Goal: Navigation & Orientation: Understand site structure

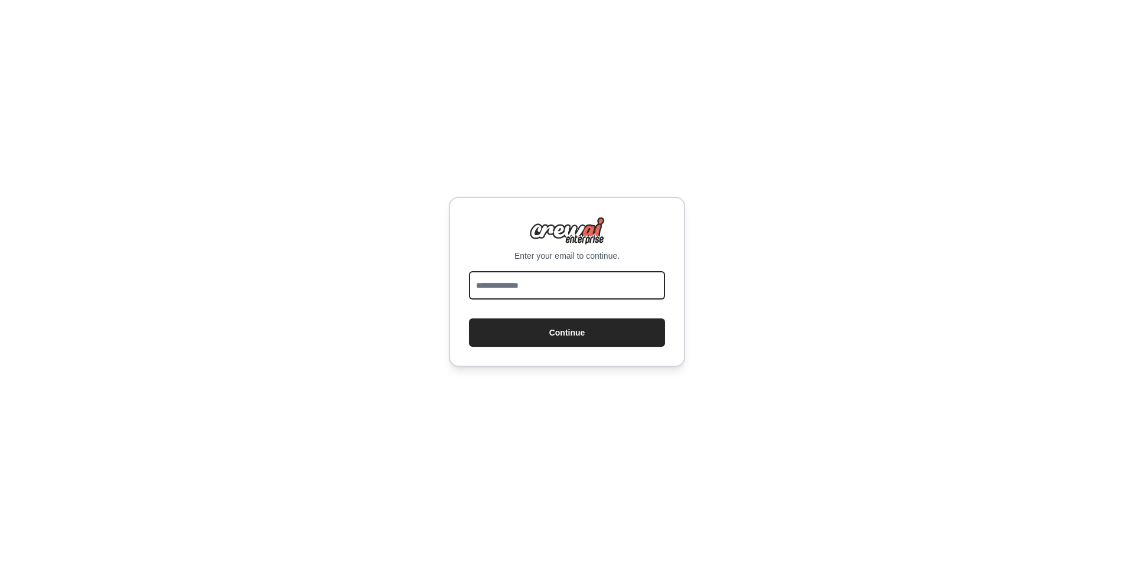
click at [543, 280] on input "email" at bounding box center [567, 285] width 196 height 28
type input "**********"
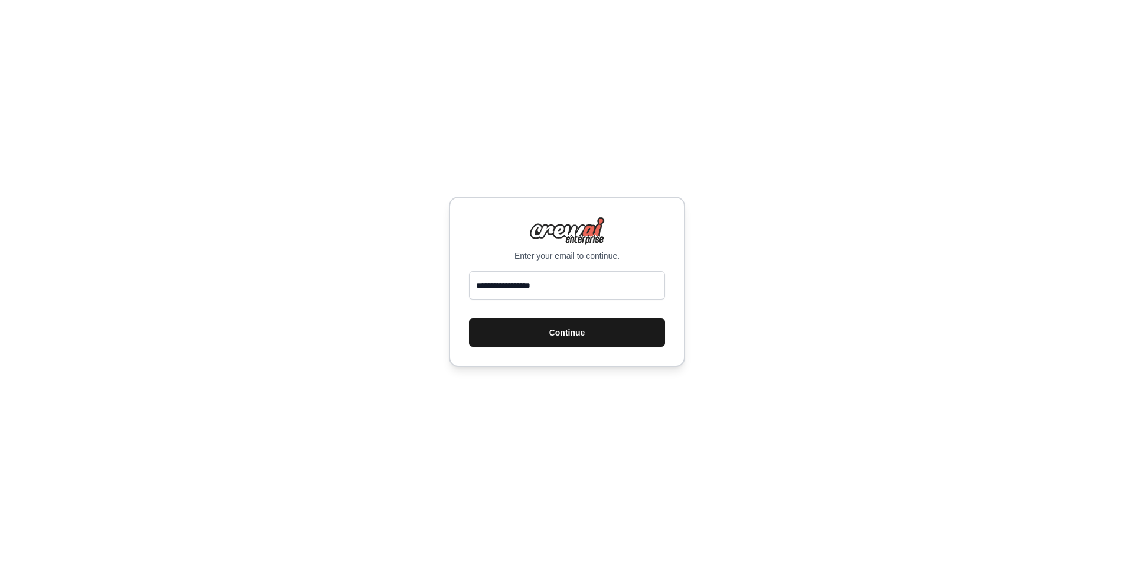
click at [541, 338] on button "Continue" at bounding box center [567, 332] width 196 height 28
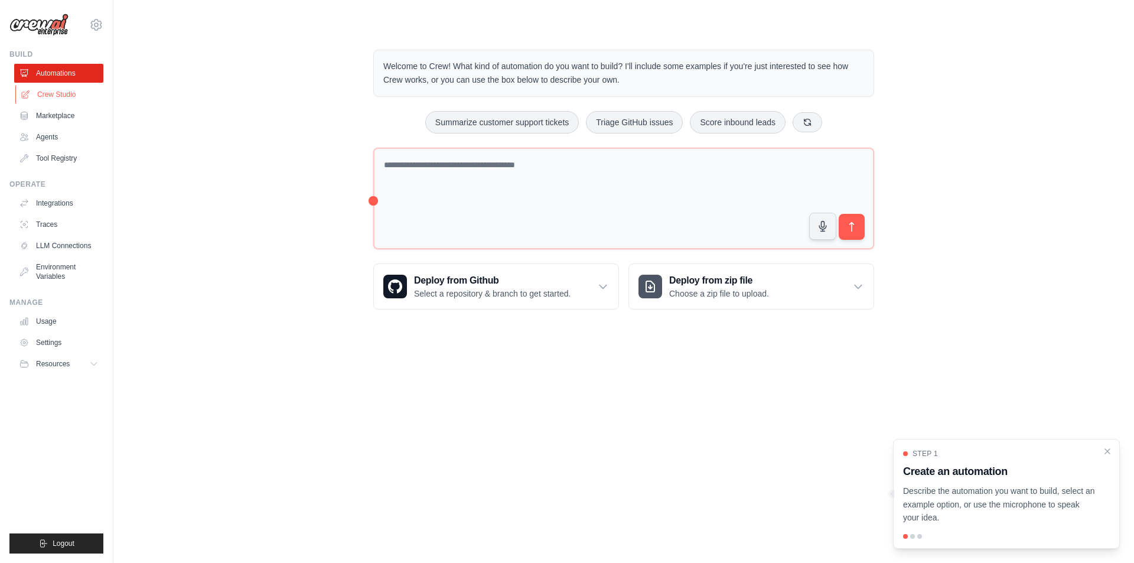
click at [73, 99] on link "Crew Studio" at bounding box center [59, 94] width 89 height 19
click at [56, 96] on link "Crew Studio" at bounding box center [59, 94] width 89 height 19
click at [1106, 452] on icon "Close walkthrough" at bounding box center [1107, 450] width 5 height 5
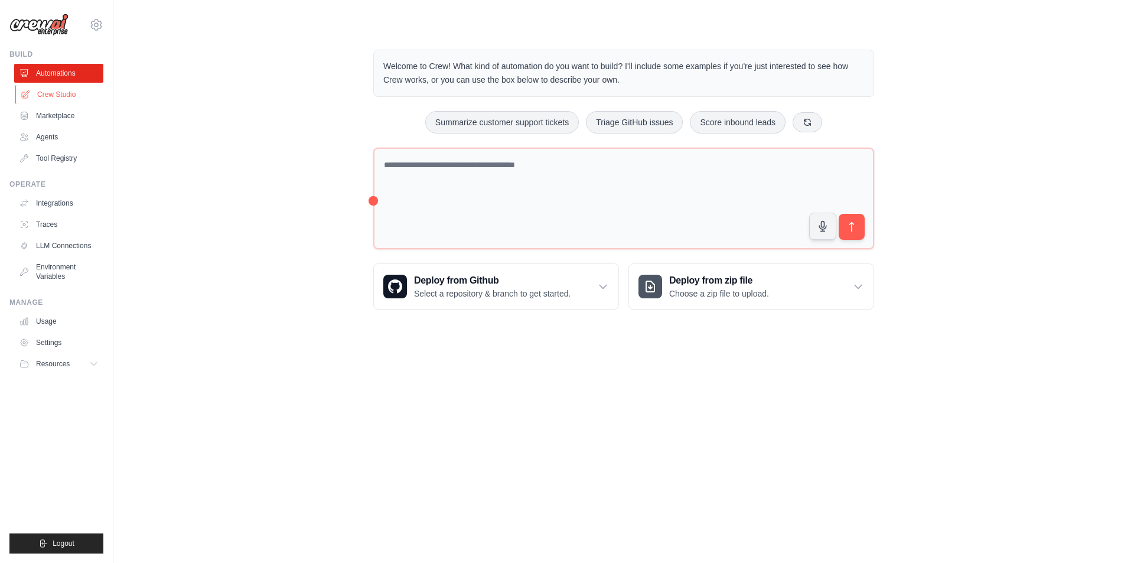
click at [58, 96] on link "Crew Studio" at bounding box center [59, 94] width 89 height 19
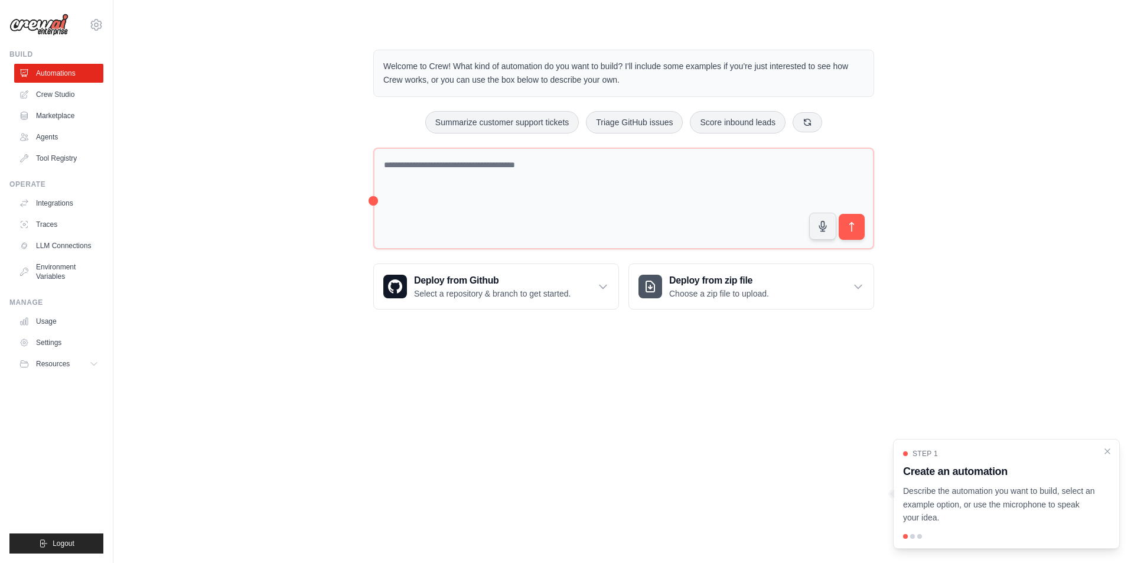
click at [67, 115] on link "Marketplace" at bounding box center [58, 115] width 89 height 19
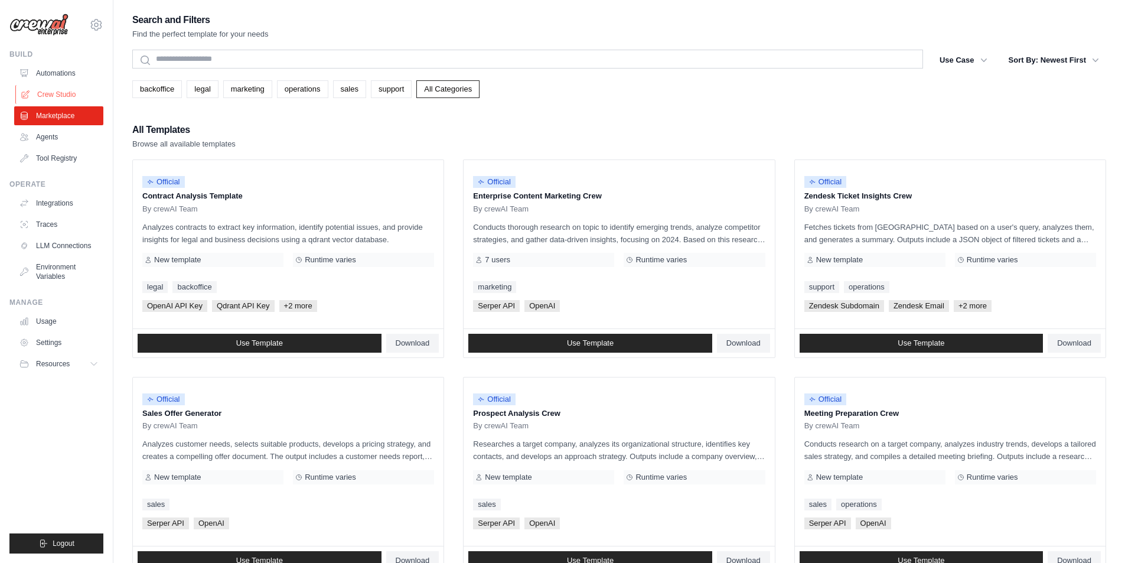
click at [62, 97] on link "Crew Studio" at bounding box center [59, 94] width 89 height 19
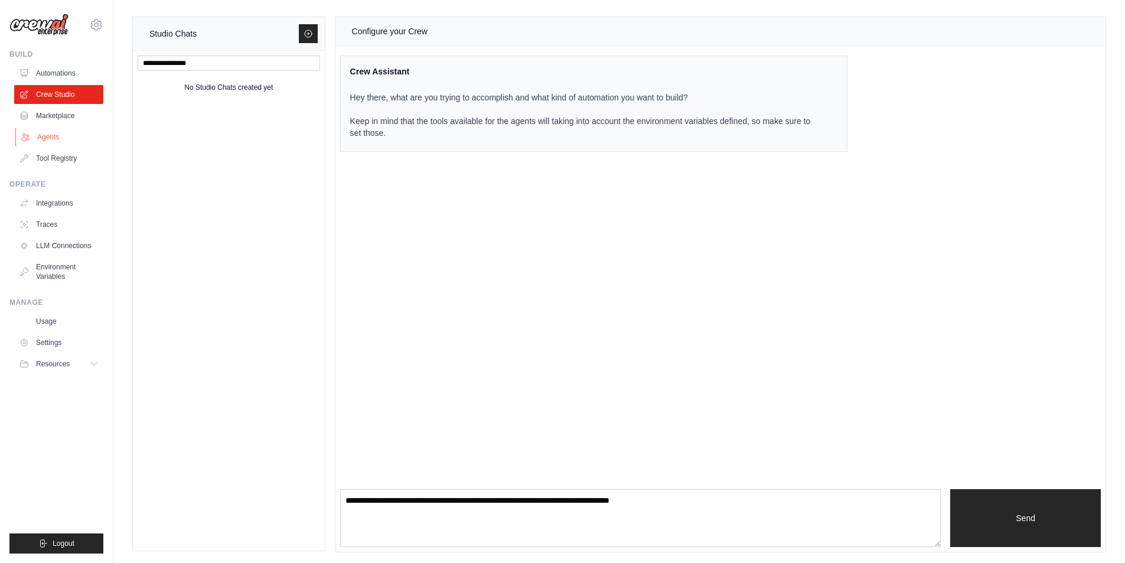
click at [74, 138] on link "Agents" at bounding box center [59, 137] width 89 height 19
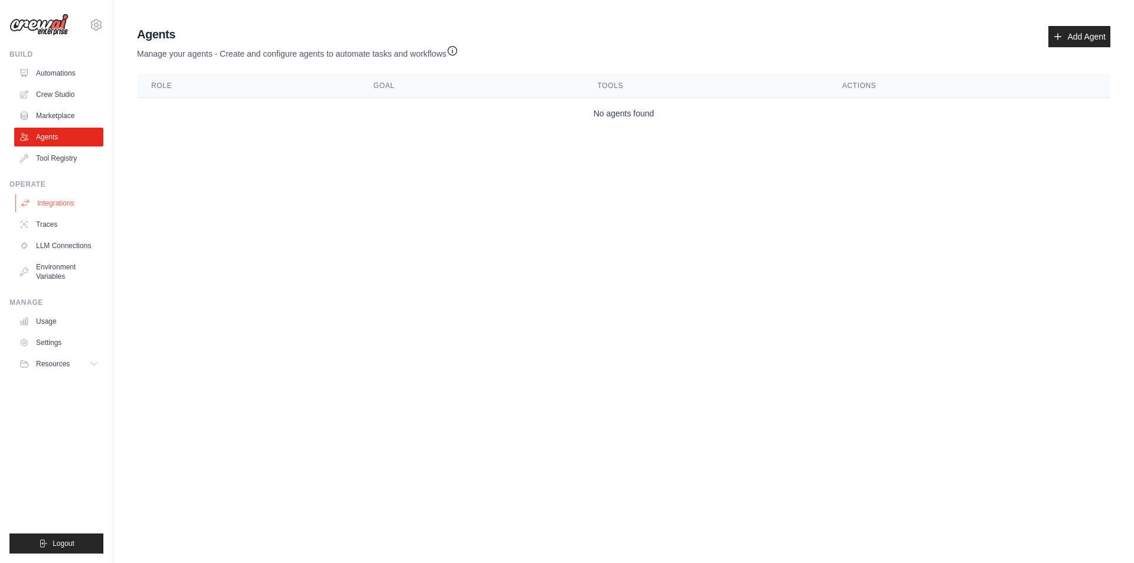
click at [71, 201] on link "Integrations" at bounding box center [59, 203] width 89 height 19
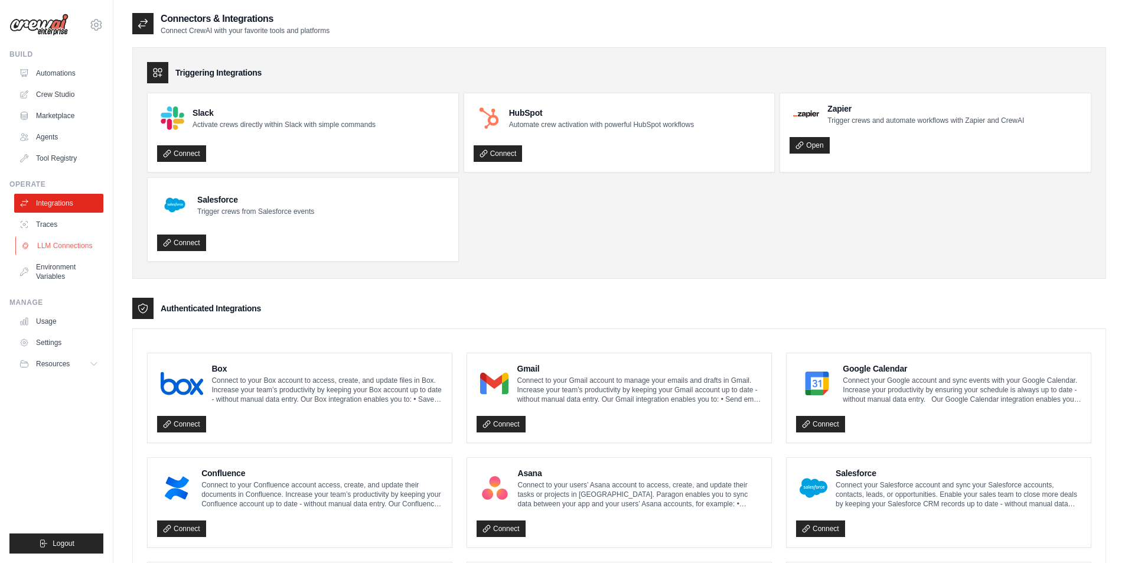
click at [71, 252] on link "LLM Connections" at bounding box center [59, 245] width 89 height 19
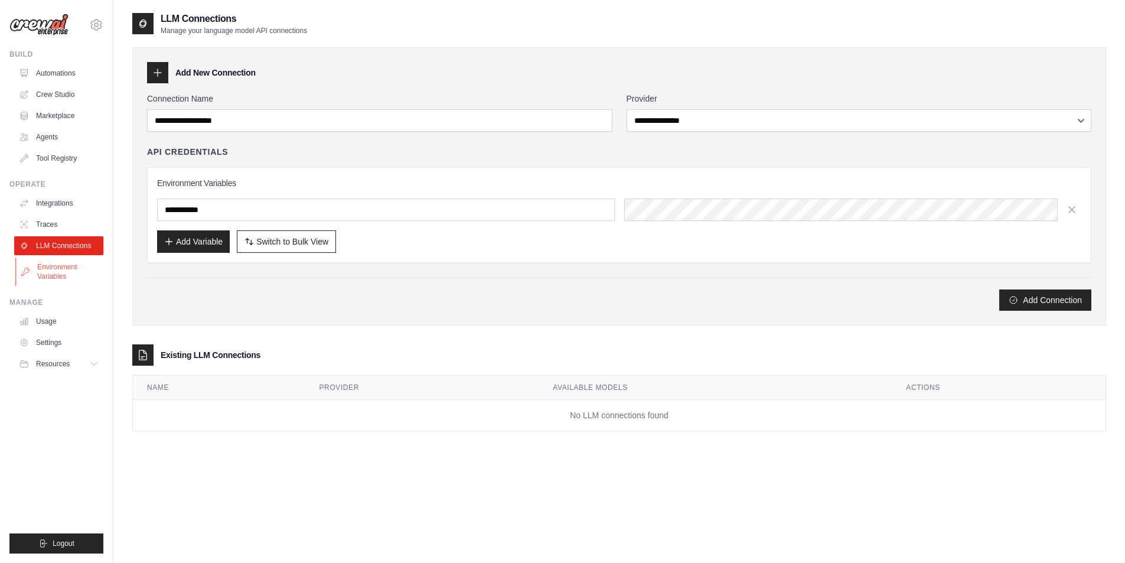
click at [74, 275] on link "Environment Variables" at bounding box center [59, 271] width 89 height 28
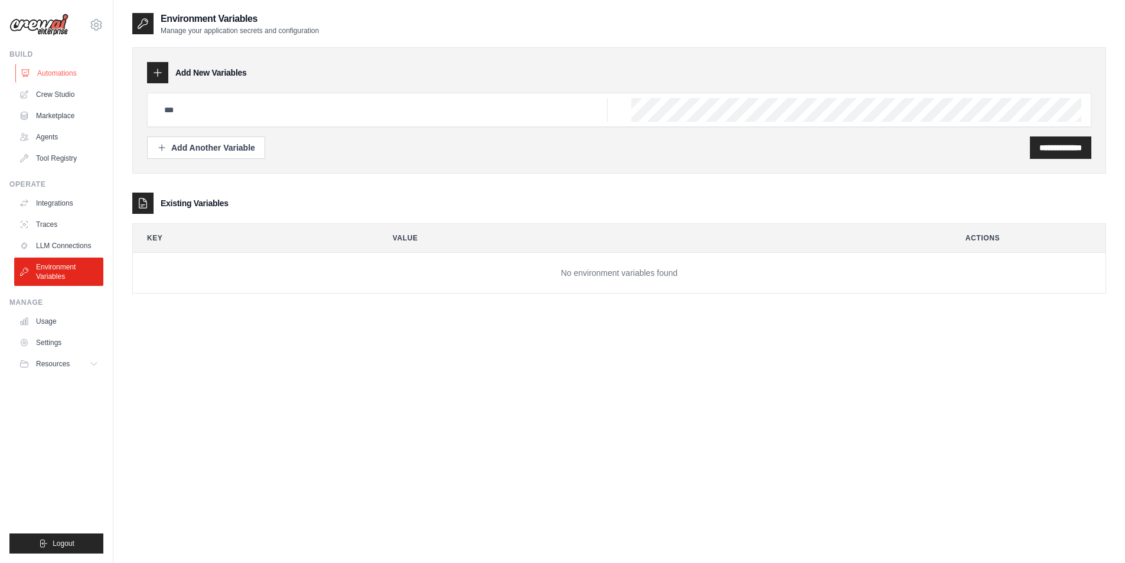
click at [57, 76] on link "Automations" at bounding box center [59, 73] width 89 height 19
